Goal: Task Accomplishment & Management: Use online tool/utility

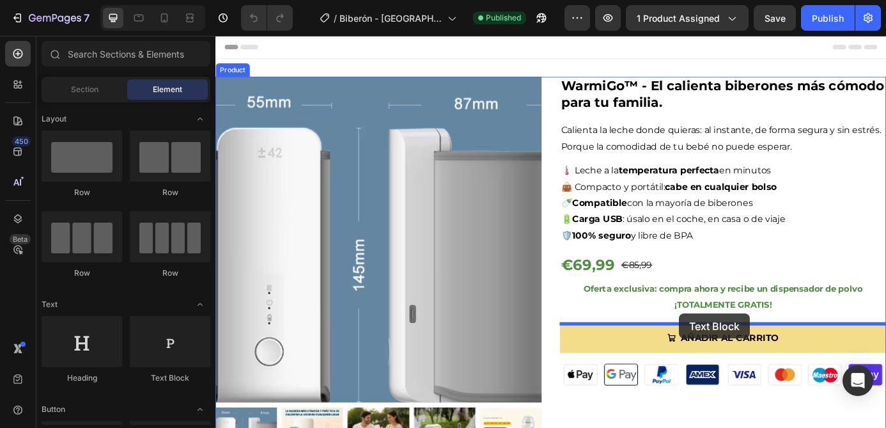
drag, startPoint x: 379, startPoint y: 387, endPoint x: 746, endPoint y: 354, distance: 368.5
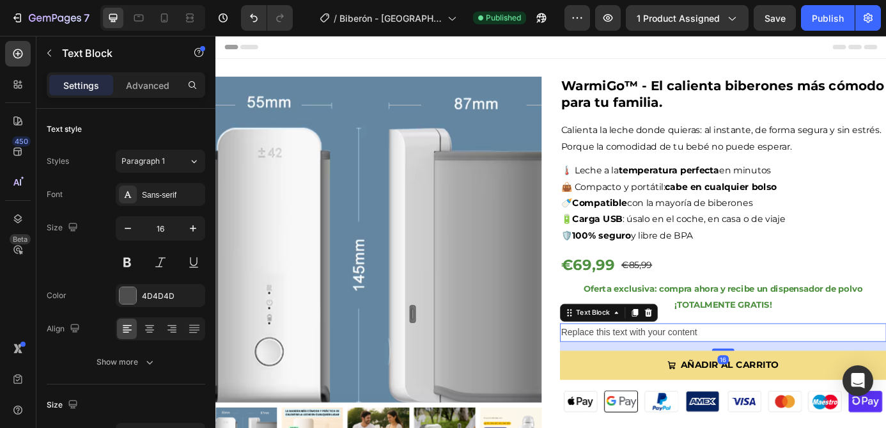
click at [733, 376] on div "Replace this text with your content" at bounding box center [795, 374] width 373 height 21
click at [733, 376] on p "Replace this text with your content" at bounding box center [796, 375] width 371 height 19
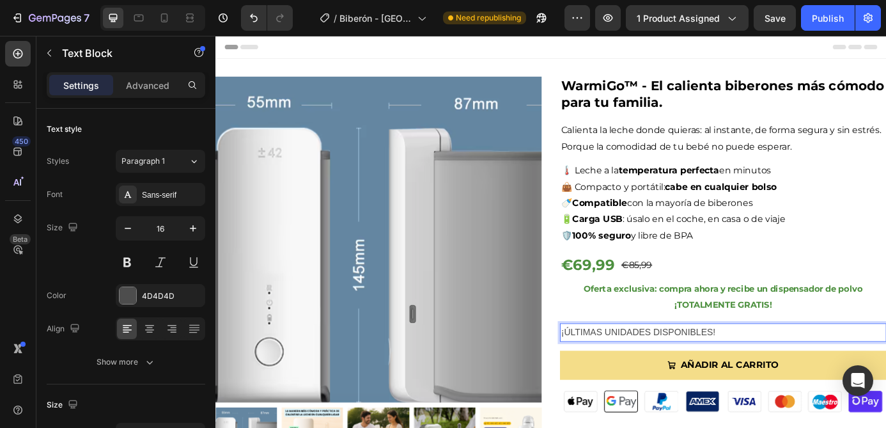
click at [806, 374] on p "¡ÚLTIMAS UNIDADES DISPONIBLES!" at bounding box center [796, 375] width 371 height 19
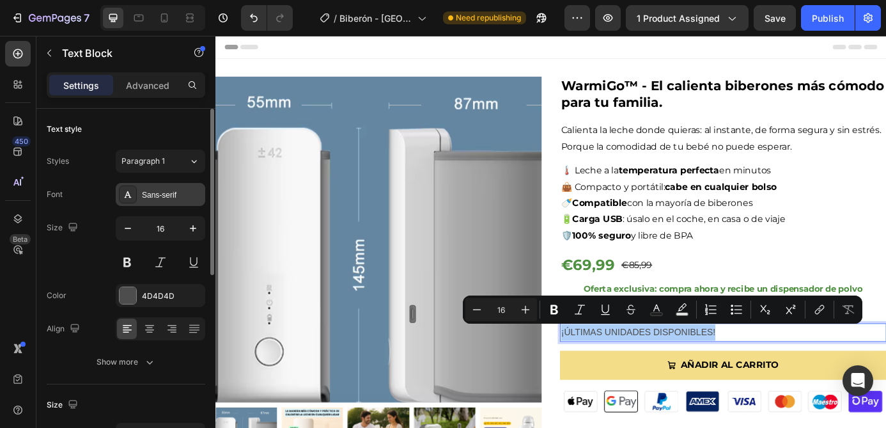
click at [152, 201] on div "Sans-serif" at bounding box center [161, 194] width 90 height 23
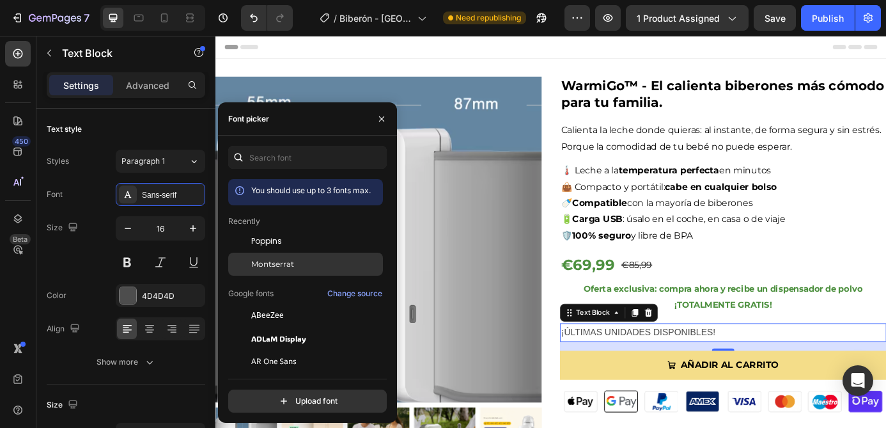
click at [294, 263] on div "Montserrat" at bounding box center [315, 264] width 129 height 12
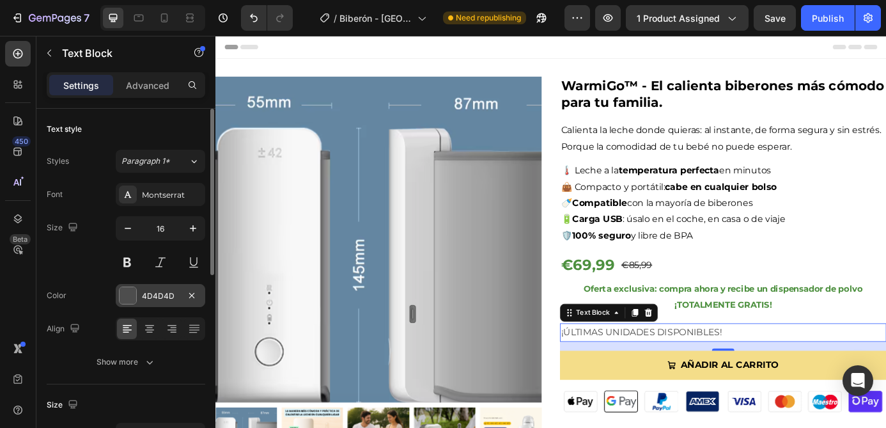
click at [137, 294] on div "4D4D4D" at bounding box center [161, 295] width 90 height 23
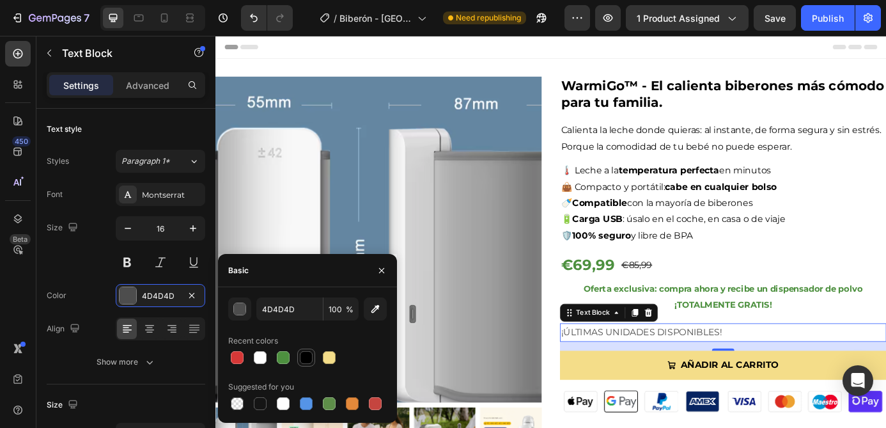
click at [302, 360] on div at bounding box center [306, 357] width 13 height 13
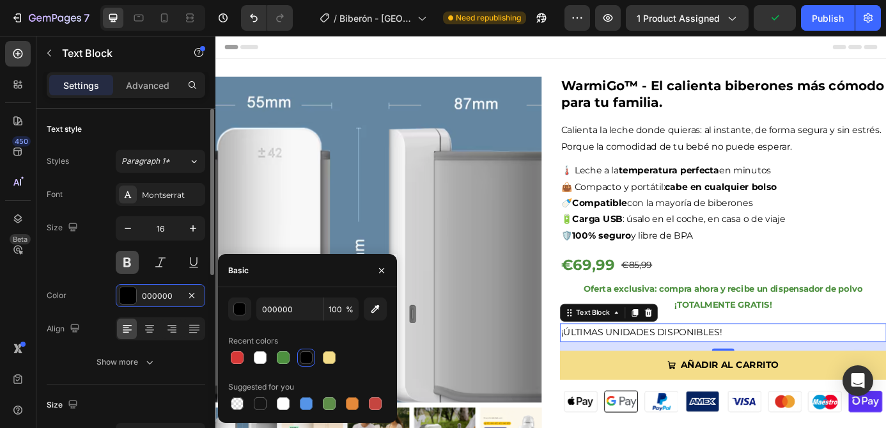
click at [128, 267] on button at bounding box center [127, 262] width 23 height 23
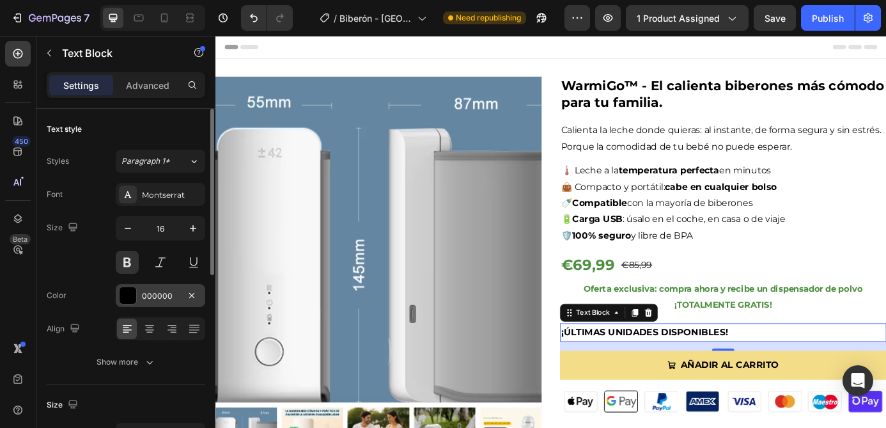
click at [162, 300] on div "000000" at bounding box center [160, 296] width 37 height 12
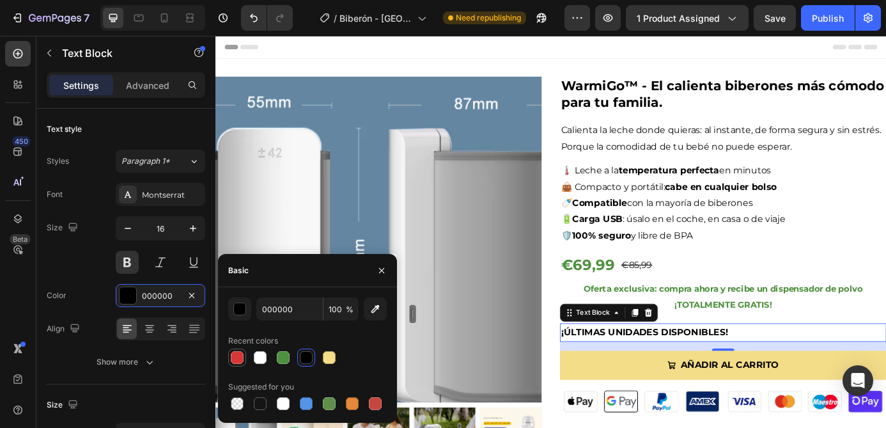
click at [242, 352] on div at bounding box center [237, 357] width 13 height 13
type input "D63837"
